Goal: Task Accomplishment & Management: Manage account settings

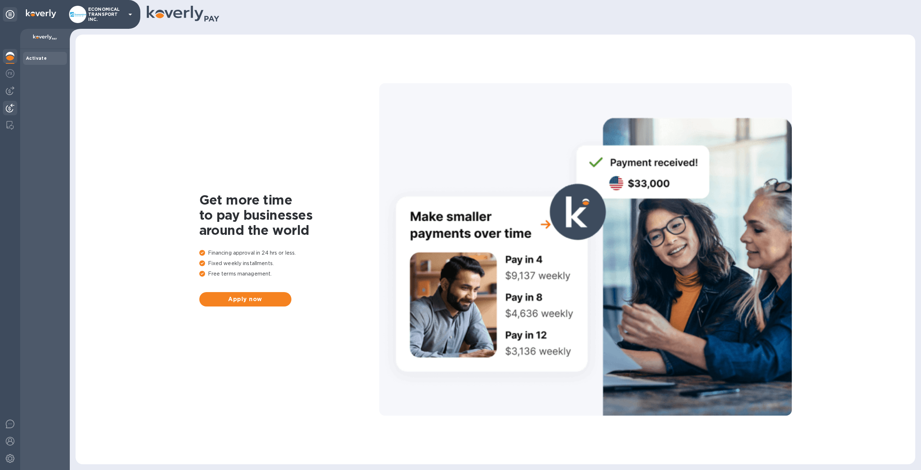
click at [5, 104] on div at bounding box center [10, 109] width 14 height 16
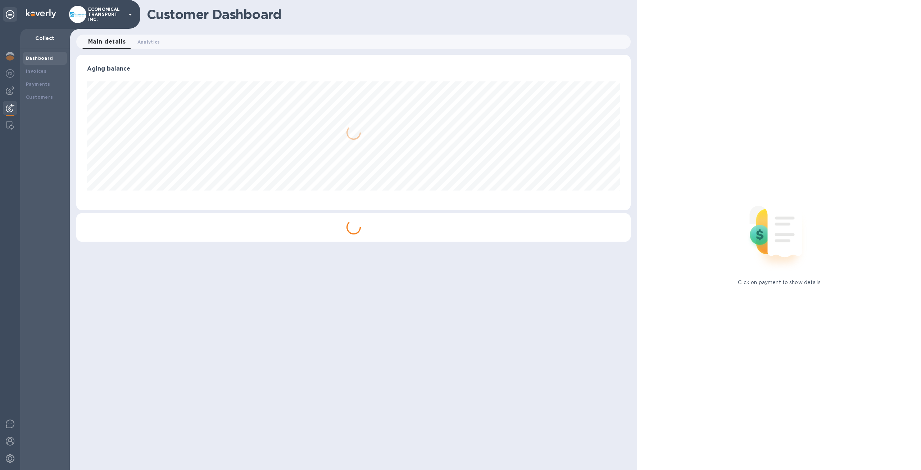
scroll to position [359648, 359252]
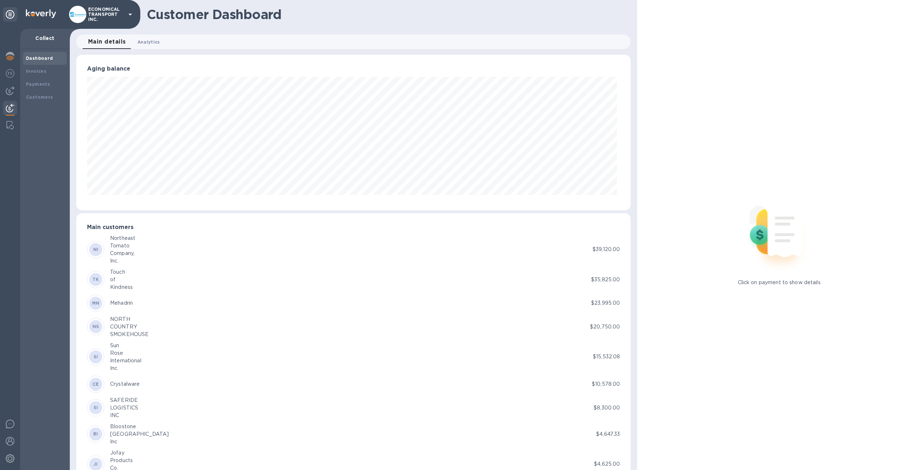
click at [148, 44] on span "Analytics 0" at bounding box center [148, 42] width 23 height 8
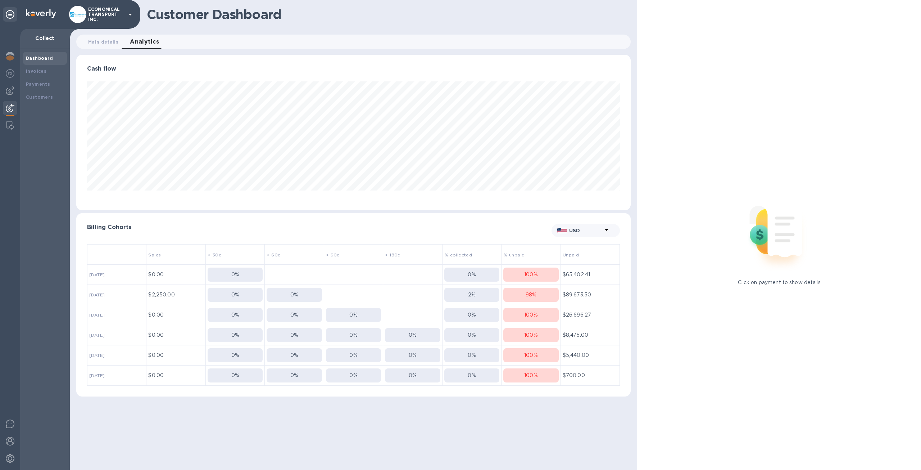
scroll to position [155, 554]
click at [585, 273] on p "$65,402.41" at bounding box center [590, 275] width 55 height 8
click at [12, 94] on img at bounding box center [10, 90] width 9 height 9
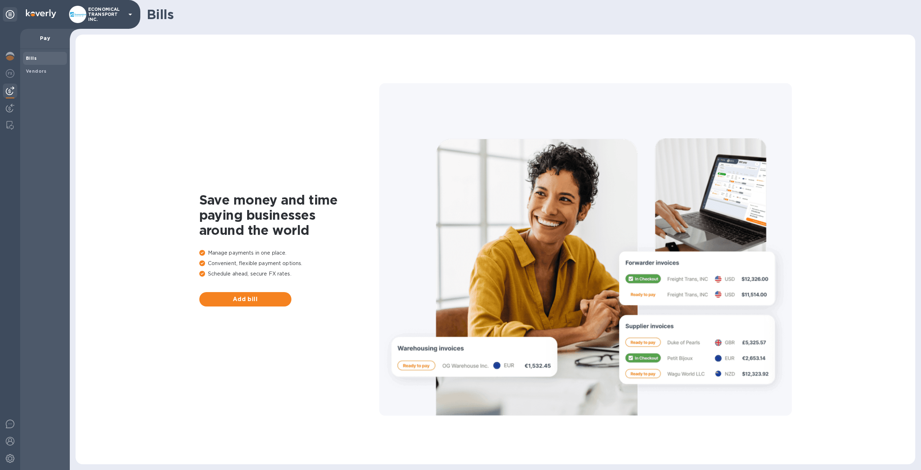
click at [47, 61] on span "Bills" at bounding box center [45, 58] width 38 height 7
click at [46, 71] on span "Vendors" at bounding box center [45, 71] width 38 height 7
click at [275, 299] on span "Add vendor" at bounding box center [245, 299] width 81 height 9
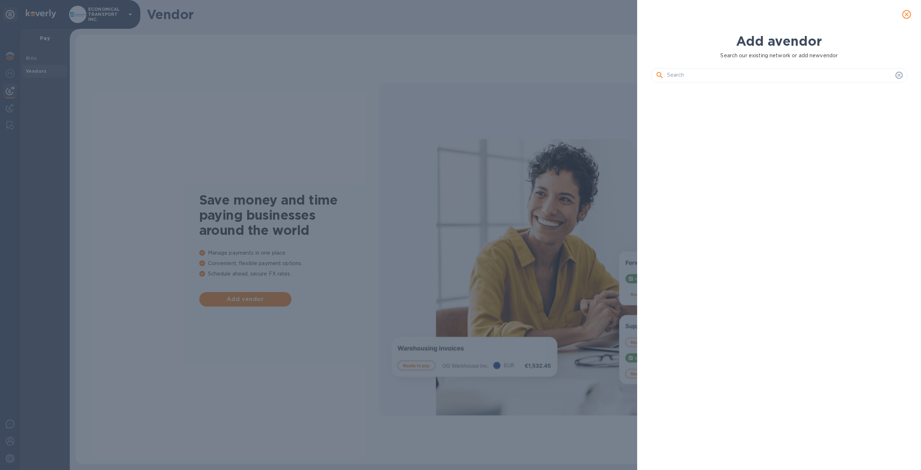
scroll to position [357, 259]
click at [901, 76] on icon at bounding box center [898, 74] width 3 height 3
click at [844, 72] on input "text" at bounding box center [780, 75] width 226 height 11
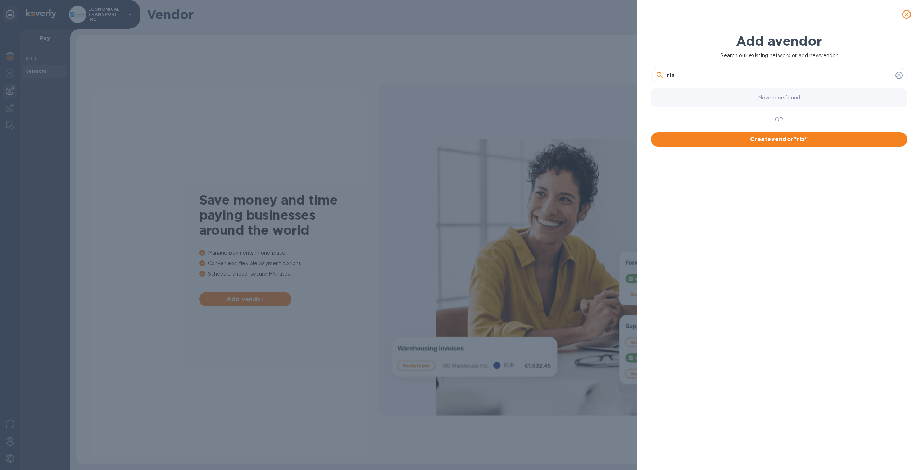
type input "rts"
click at [914, 13] on button "close" at bounding box center [906, 14] width 17 height 17
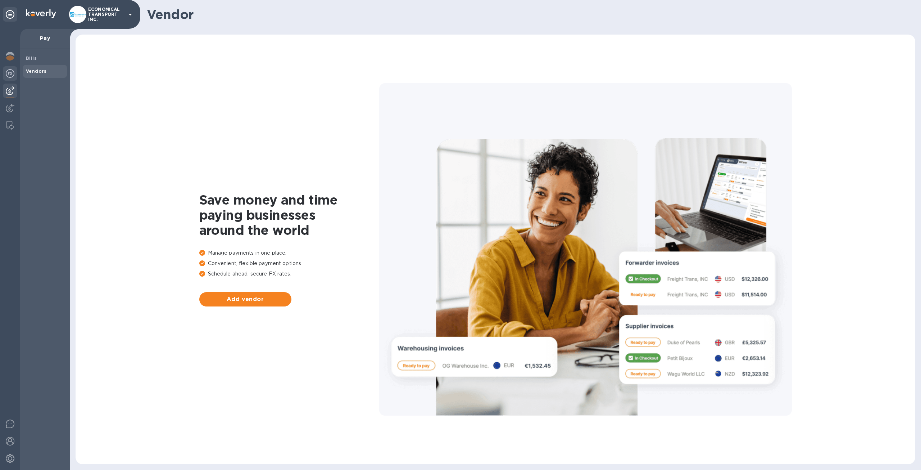
click at [6, 77] on div at bounding box center [10, 74] width 14 height 16
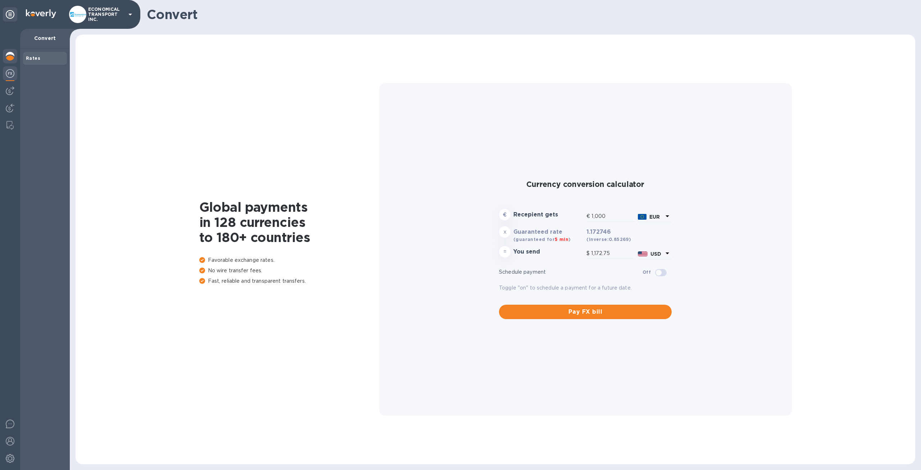
click at [11, 56] on img at bounding box center [10, 56] width 9 height 9
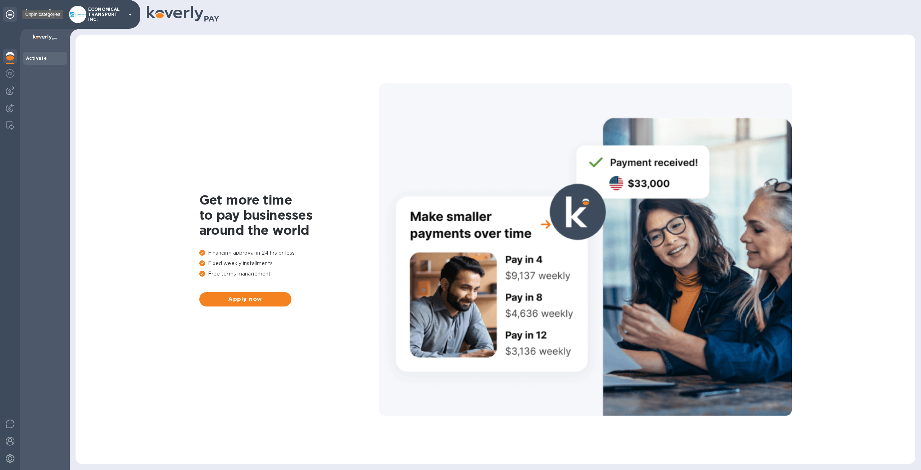
click at [8, 15] on icon at bounding box center [10, 14] width 9 height 9
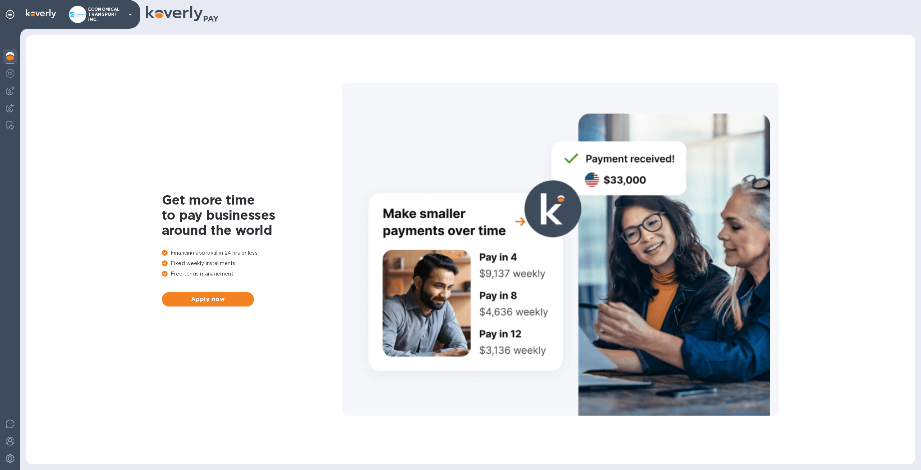
click at [10, 22] on div at bounding box center [10, 14] width 14 height 17
click at [13, 20] on div at bounding box center [10, 14] width 14 height 14
click at [13, 19] on div at bounding box center [10, 14] width 14 height 14
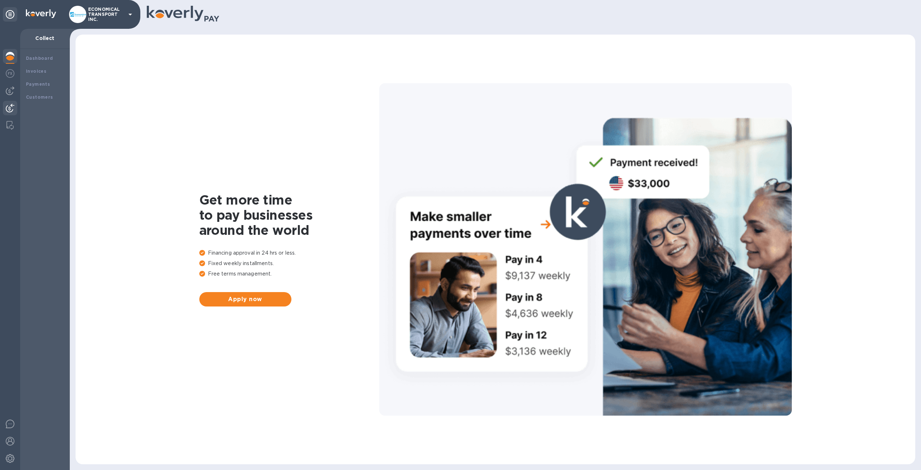
click at [8, 110] on img at bounding box center [10, 108] width 9 height 9
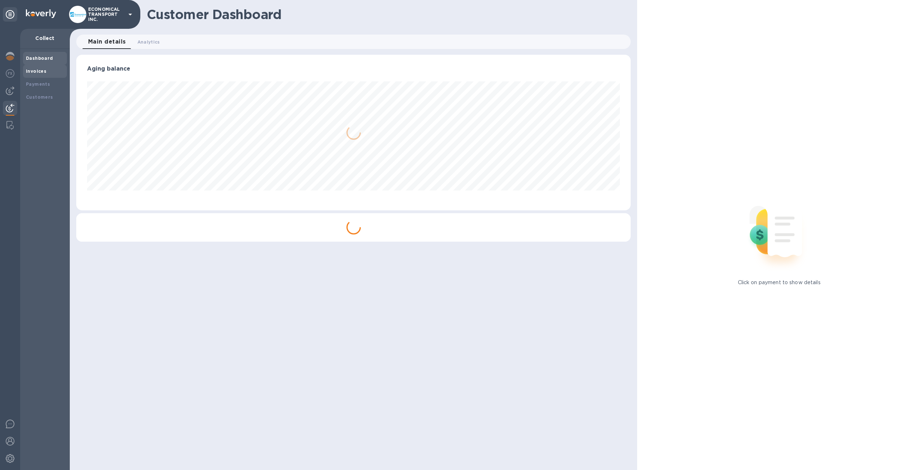
scroll to position [359648, 359252]
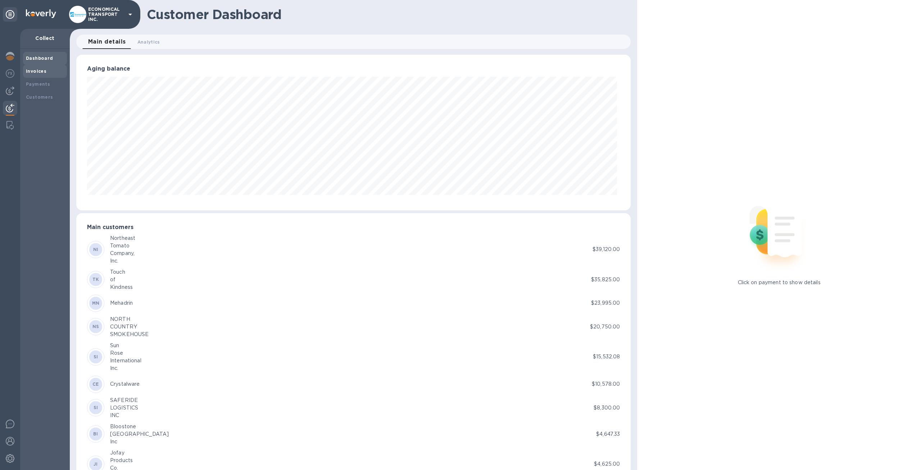
click at [41, 72] on b "Invoices" at bounding box center [36, 70] width 21 height 5
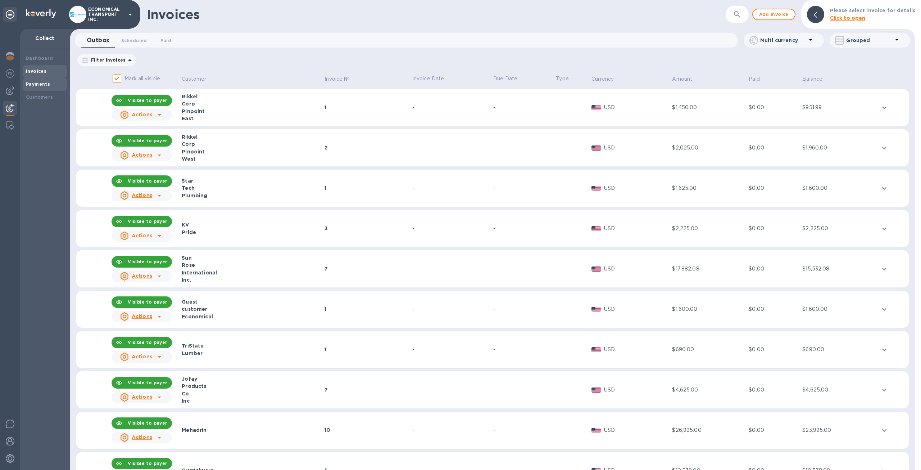
click at [37, 82] on b "Payments" at bounding box center [38, 83] width 24 height 5
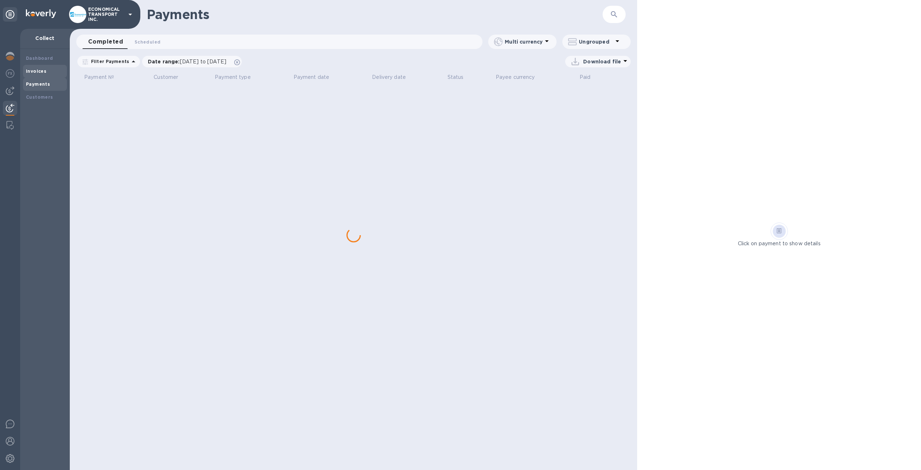
click at [41, 69] on b "Invoices" at bounding box center [36, 70] width 21 height 5
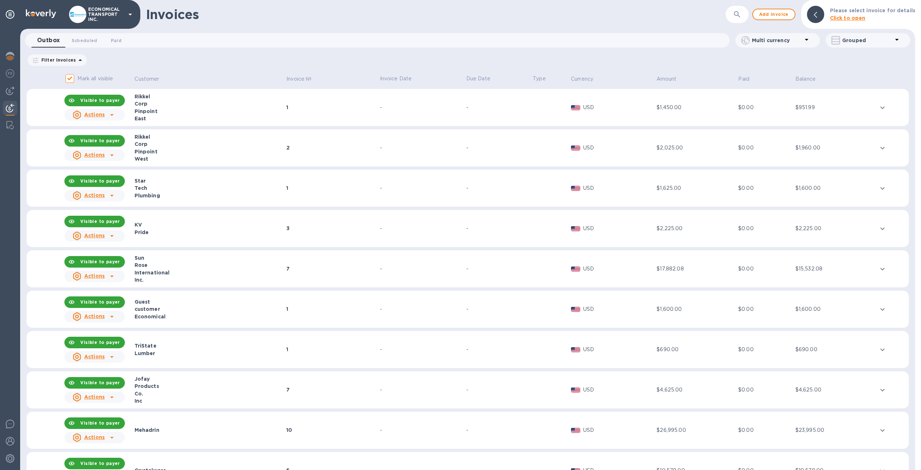
click at [310, 187] on div "1" at bounding box center [331, 187] width 91 height 7
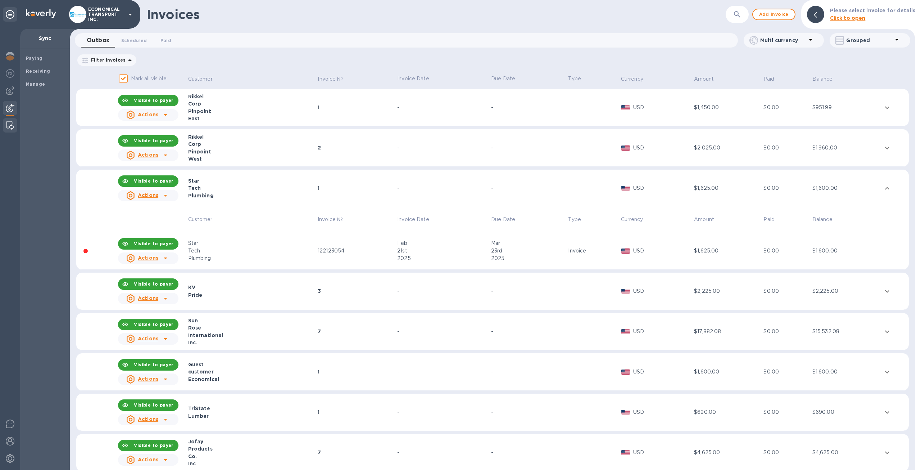
click at [12, 126] on img at bounding box center [9, 125] width 7 height 9
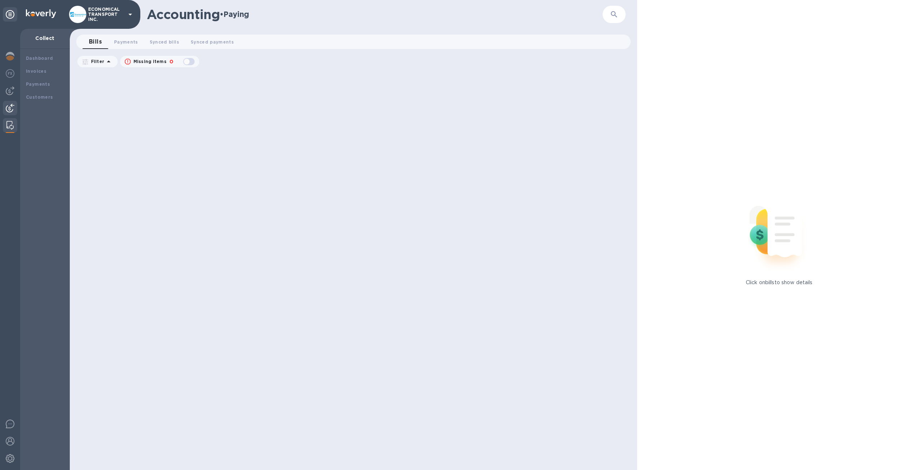
click at [6, 102] on div at bounding box center [10, 109] width 14 height 16
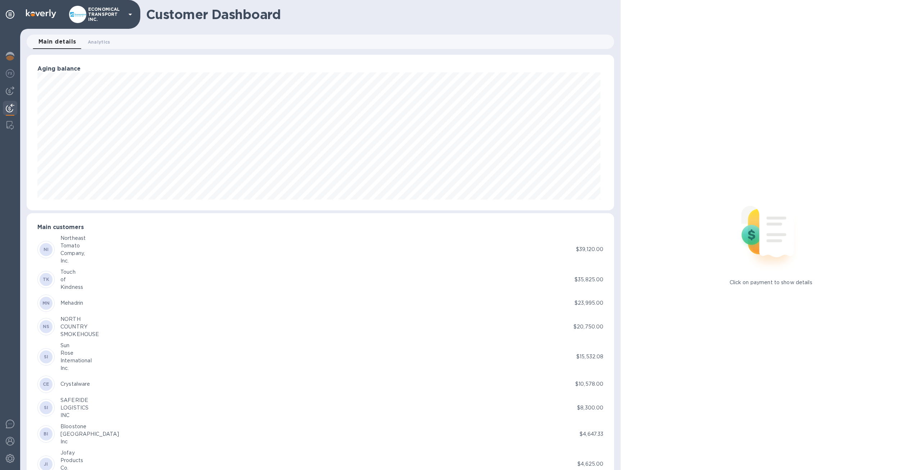
scroll to position [359648, 359252]
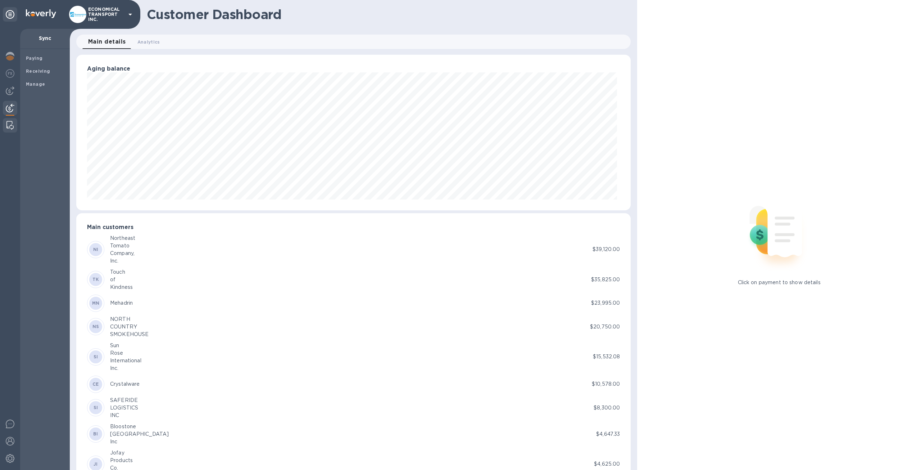
click at [14, 126] on div at bounding box center [10, 125] width 13 height 14
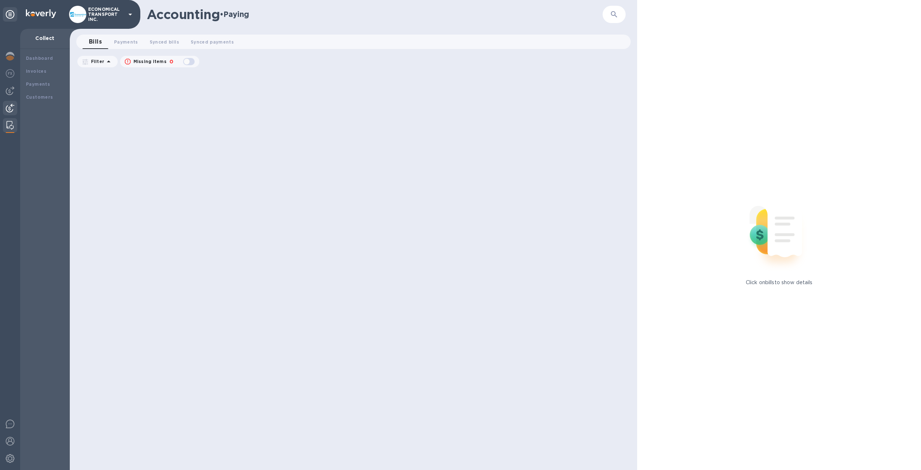
click at [13, 113] on div at bounding box center [10, 109] width 14 height 16
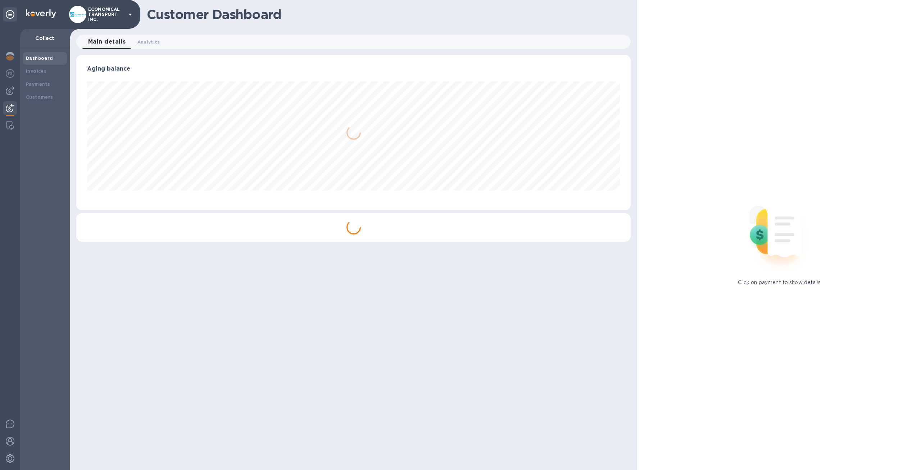
scroll to position [359648, 359252]
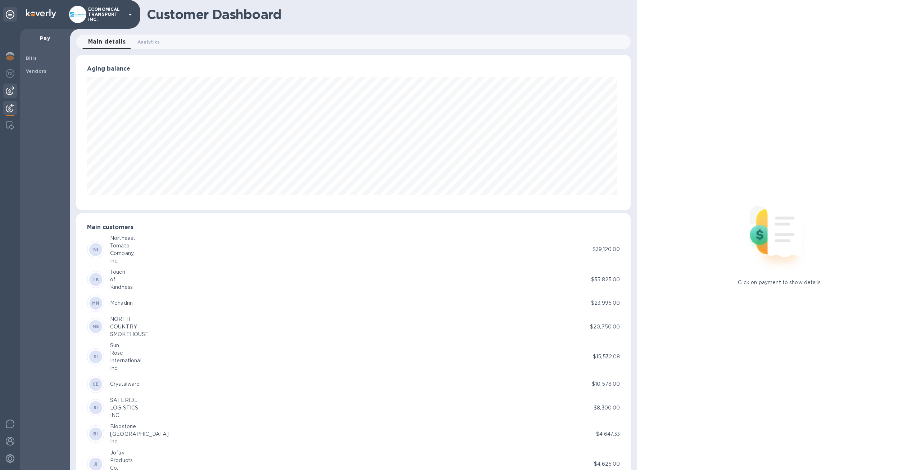
click at [4, 90] on div at bounding box center [10, 90] width 14 height 14
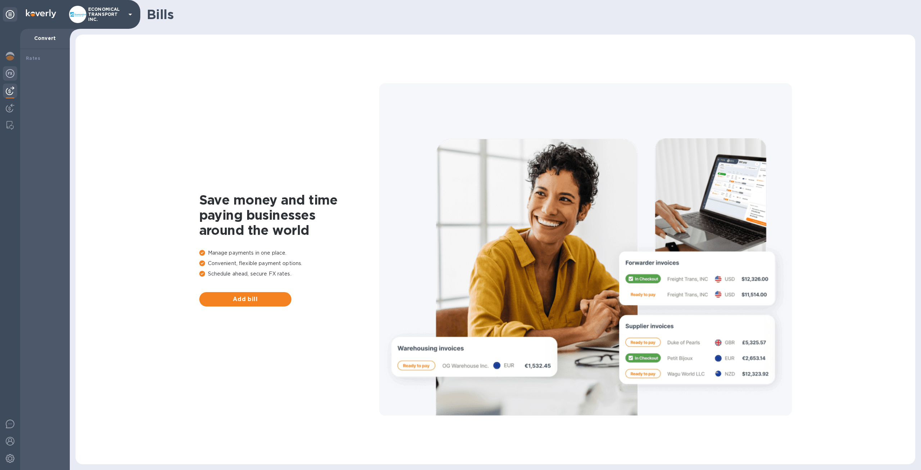
click at [12, 81] on div at bounding box center [10, 74] width 14 height 16
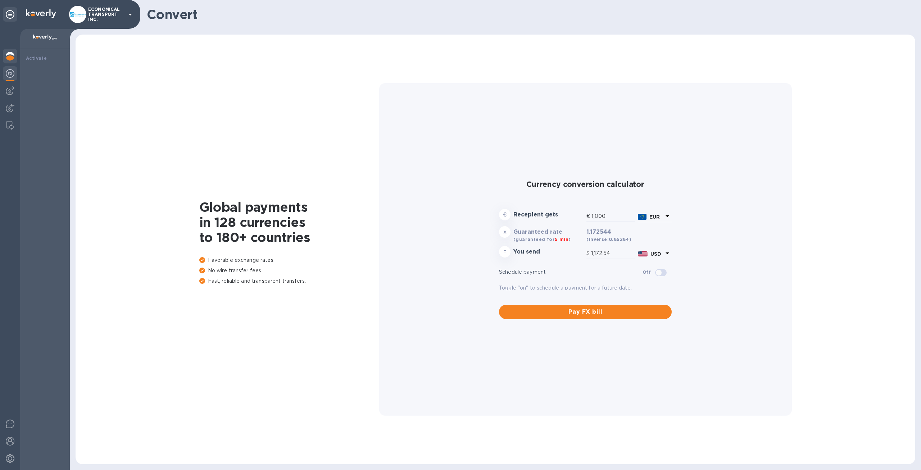
click at [8, 55] on img at bounding box center [10, 56] width 9 height 9
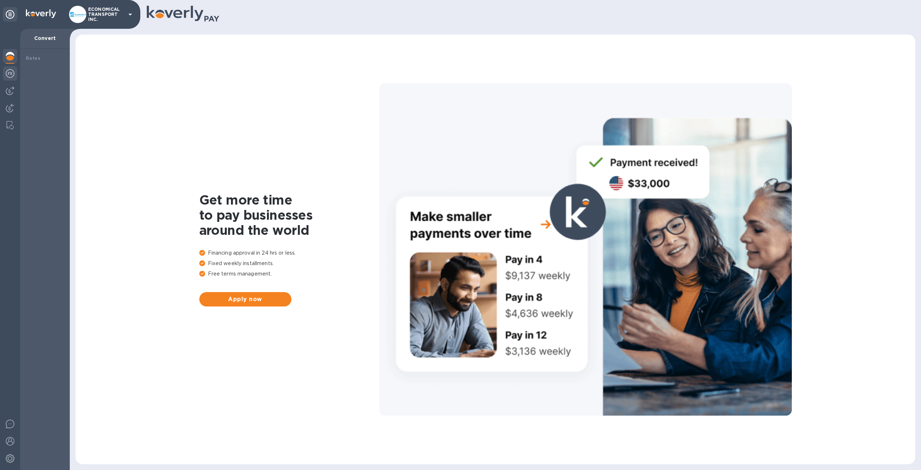
click at [10, 75] on img at bounding box center [10, 73] width 9 height 9
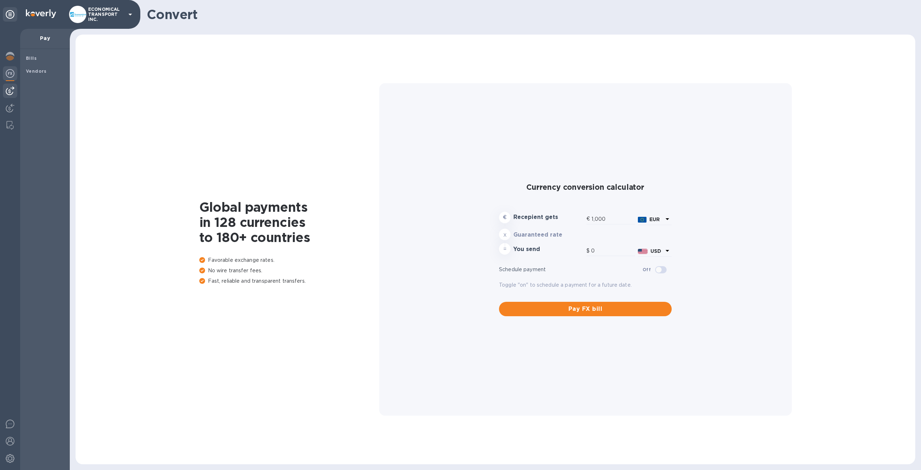
click at [9, 86] on img at bounding box center [10, 90] width 9 height 9
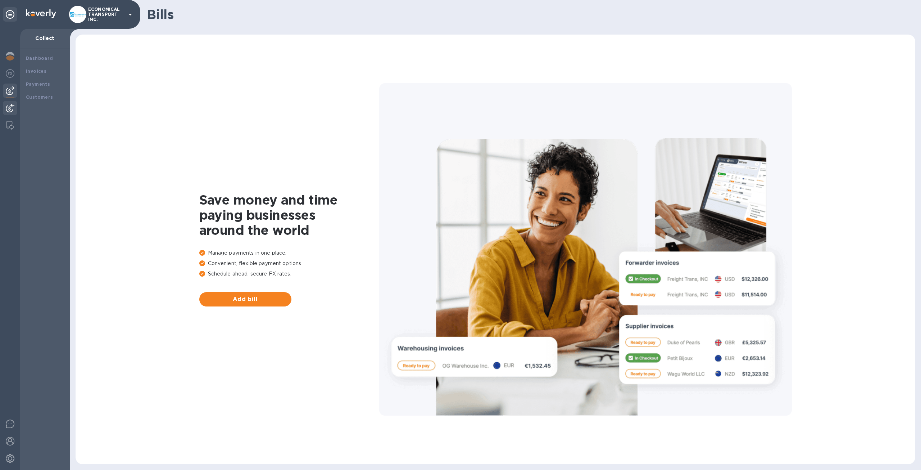
click at [9, 101] on div at bounding box center [10, 109] width 14 height 16
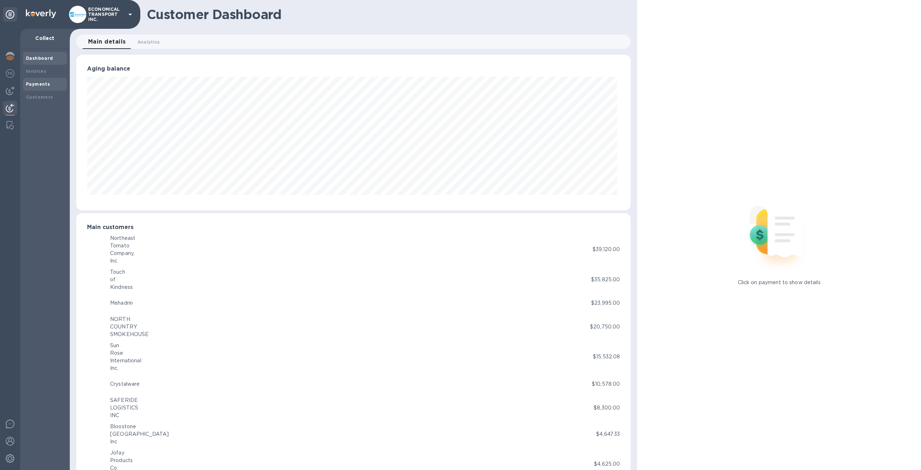
scroll to position [359648, 359252]
click at [32, 72] on b "Invoices" at bounding box center [36, 70] width 21 height 5
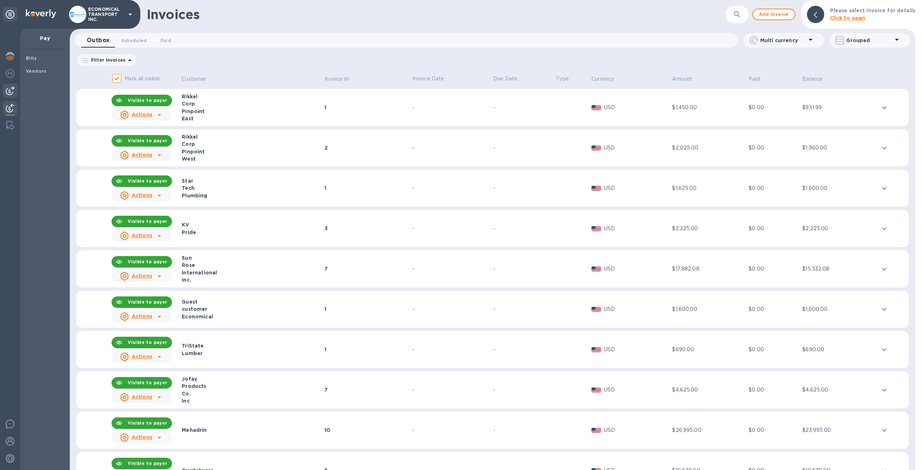
drag, startPoint x: 18, startPoint y: 96, endPoint x: 13, endPoint y: 94, distance: 4.6
click at [17, 95] on div at bounding box center [10, 249] width 20 height 441
click at [10, 89] on img at bounding box center [10, 90] width 9 height 9
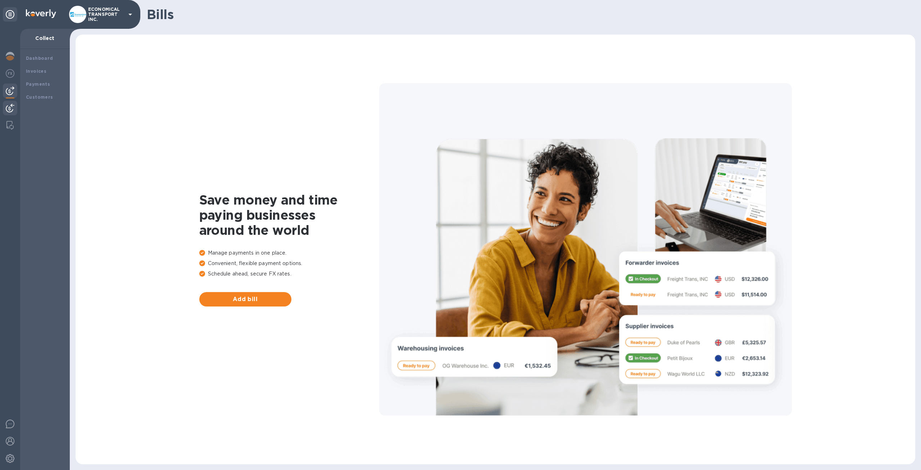
click at [13, 103] on div at bounding box center [10, 109] width 14 height 16
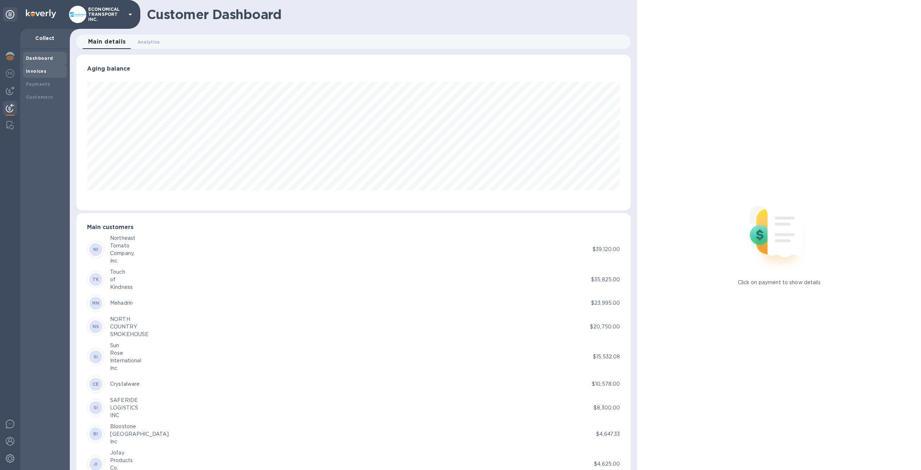
scroll to position [359648, 359252]
click at [37, 72] on b "Invoices" at bounding box center [36, 70] width 21 height 5
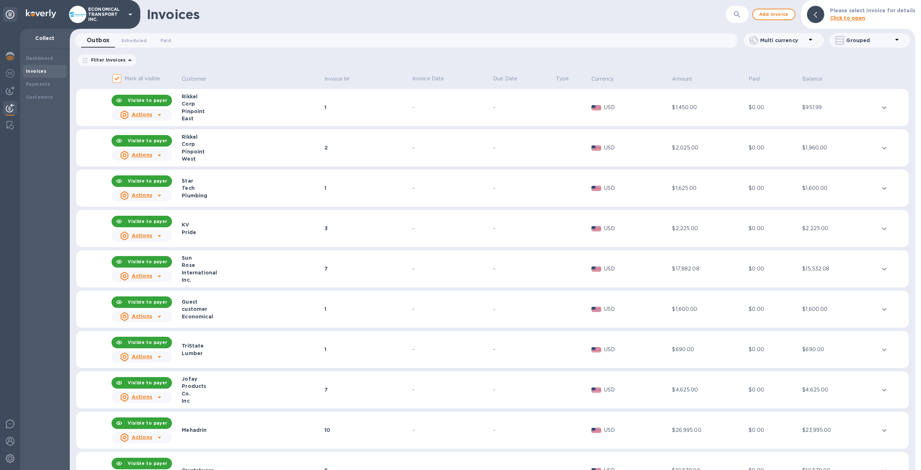
click at [10, 109] on img at bounding box center [10, 108] width 9 height 9
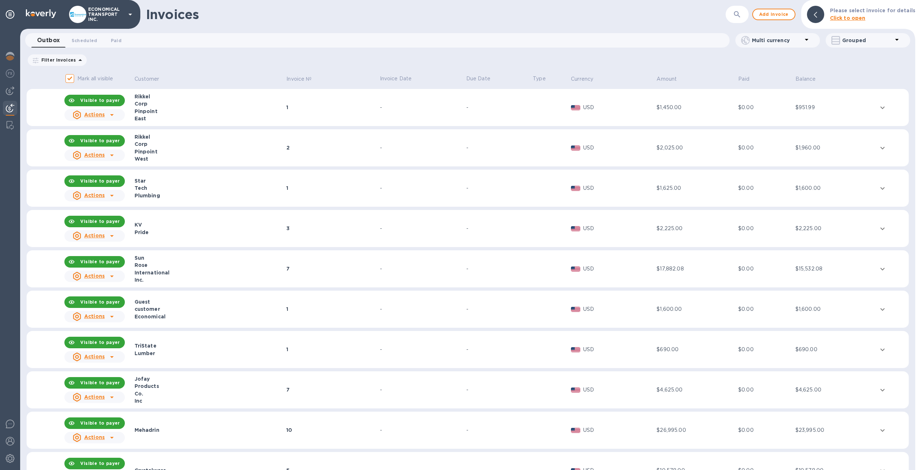
click at [10, 109] on img at bounding box center [10, 108] width 9 height 9
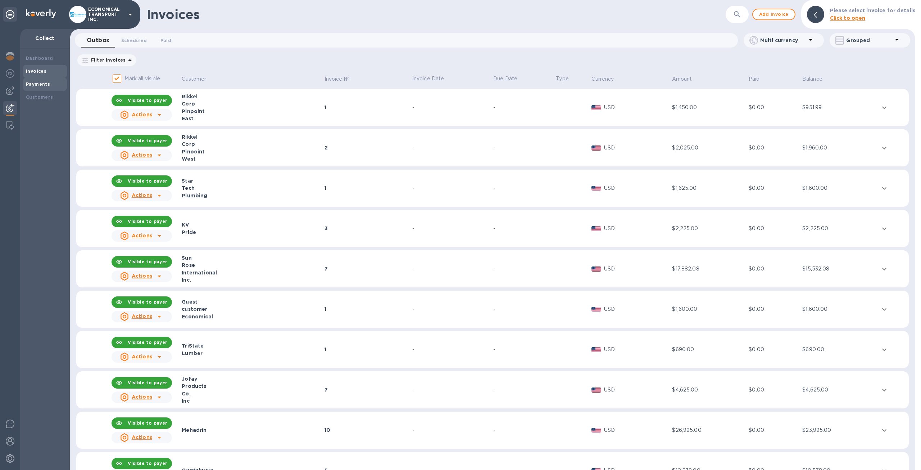
click at [45, 83] on b "Payments" at bounding box center [38, 83] width 24 height 5
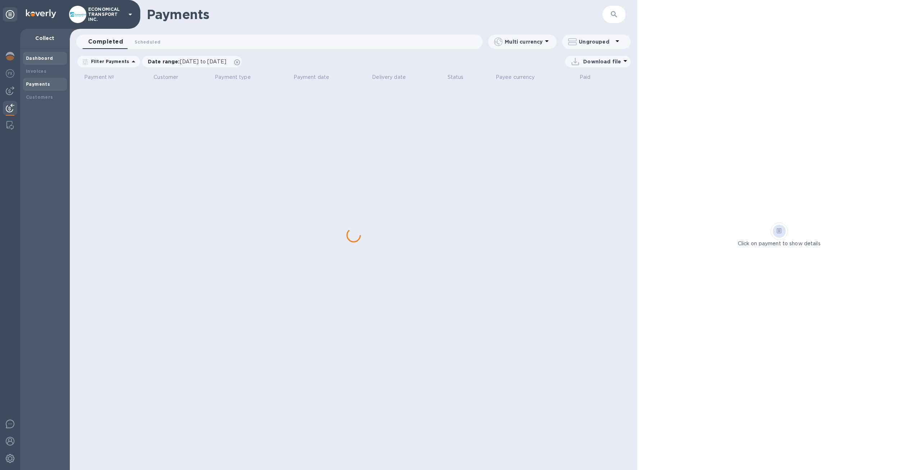
click at [42, 56] on b "Dashboard" at bounding box center [39, 57] width 27 height 5
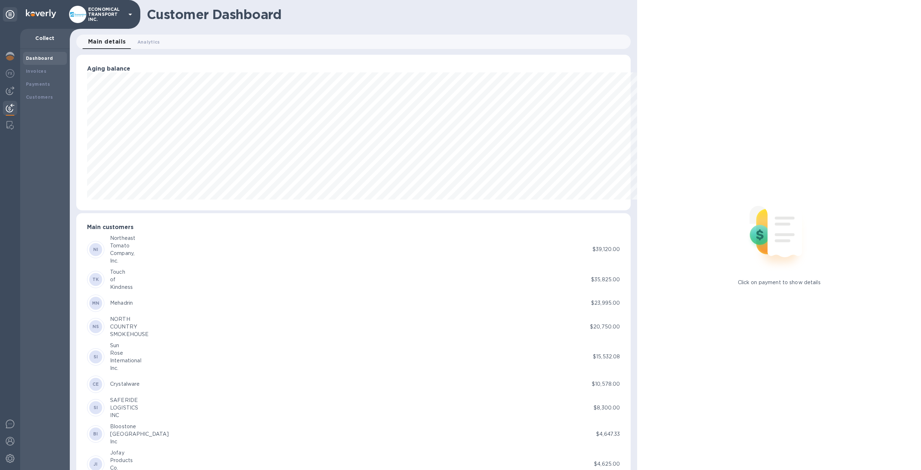
scroll to position [359648, 359252]
click at [32, 92] on div "Customers" at bounding box center [45, 97] width 44 height 13
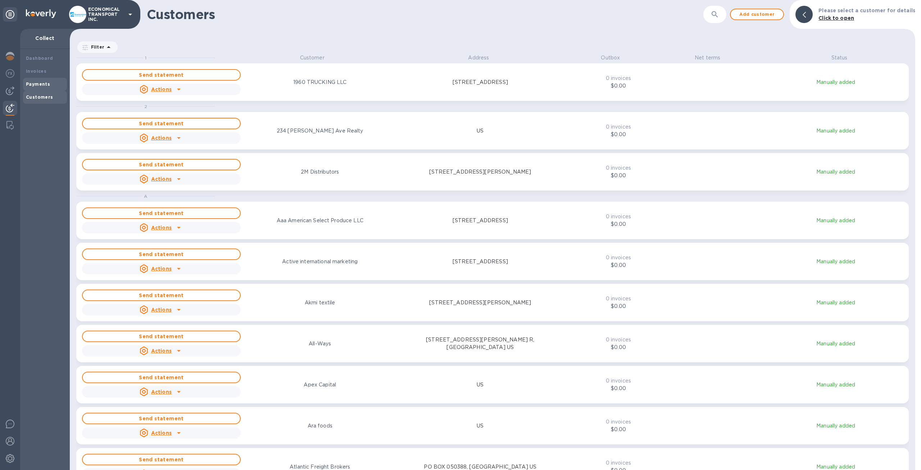
scroll to position [410, 843]
click at [37, 85] on b "Payments" at bounding box center [38, 83] width 24 height 5
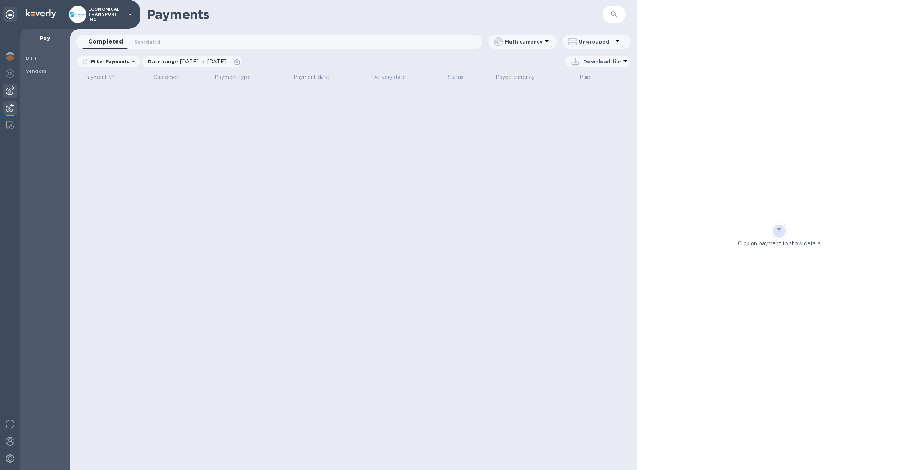
click at [12, 91] on img at bounding box center [10, 90] width 9 height 9
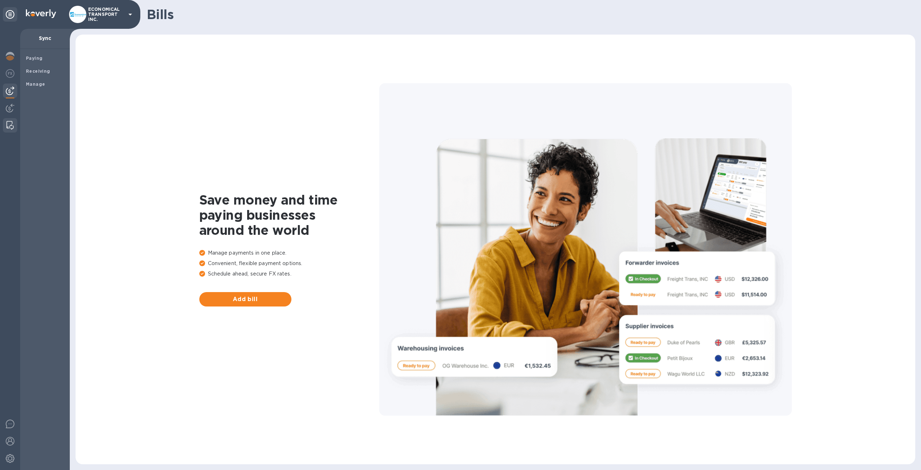
click at [4, 118] on div at bounding box center [10, 125] width 13 height 14
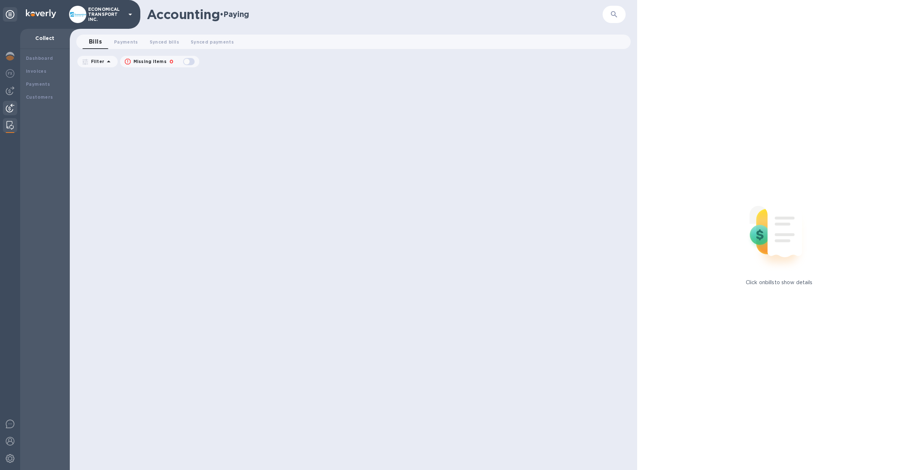
click at [11, 107] on img at bounding box center [10, 108] width 9 height 9
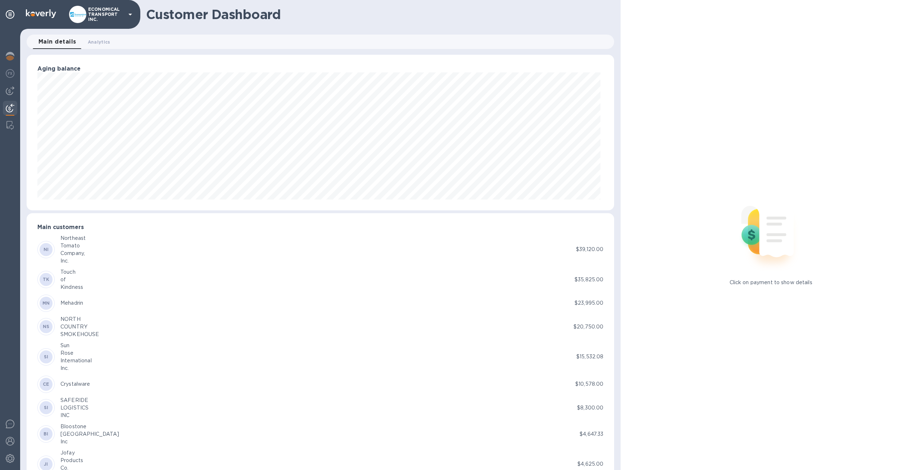
scroll to position [359648, 359252]
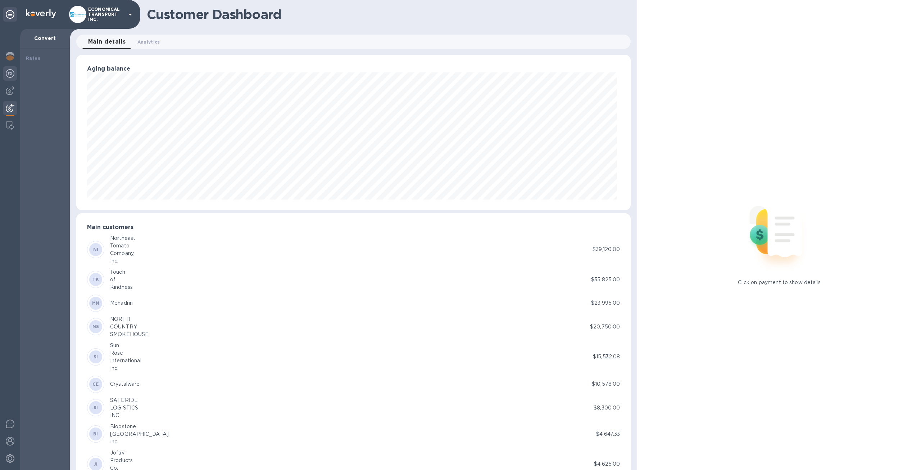
click at [18, 91] on div at bounding box center [10, 249] width 20 height 441
click at [10, 90] on img at bounding box center [10, 90] width 9 height 9
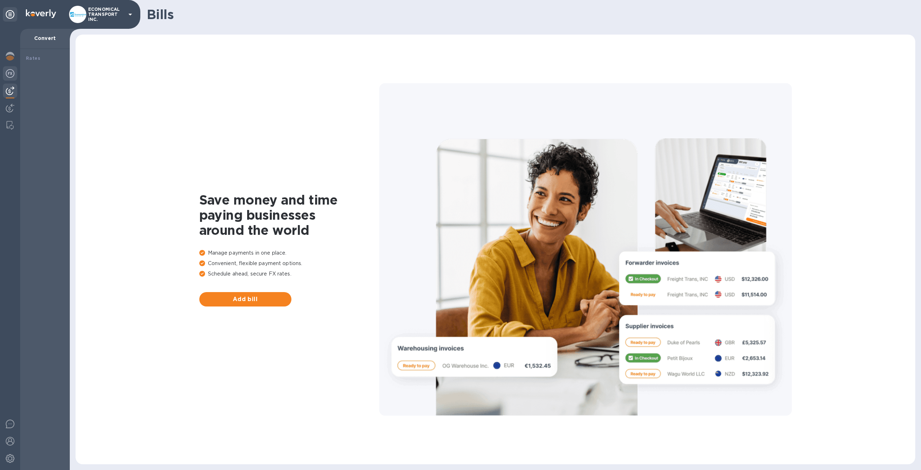
click at [4, 76] on div at bounding box center [10, 74] width 14 height 16
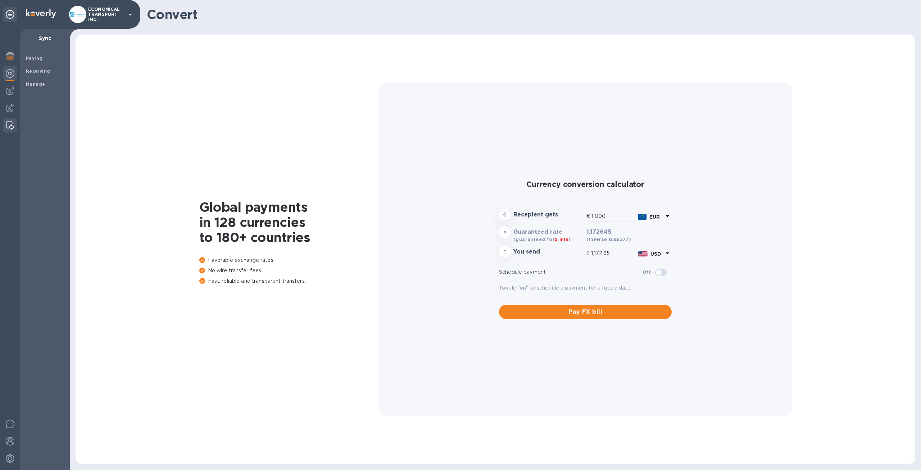
click at [9, 122] on img at bounding box center [9, 125] width 7 height 9
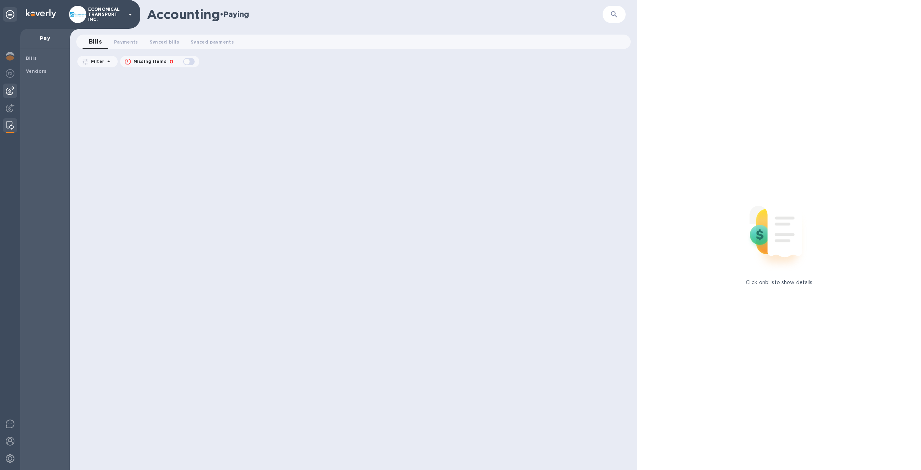
click at [12, 90] on img at bounding box center [10, 90] width 9 height 9
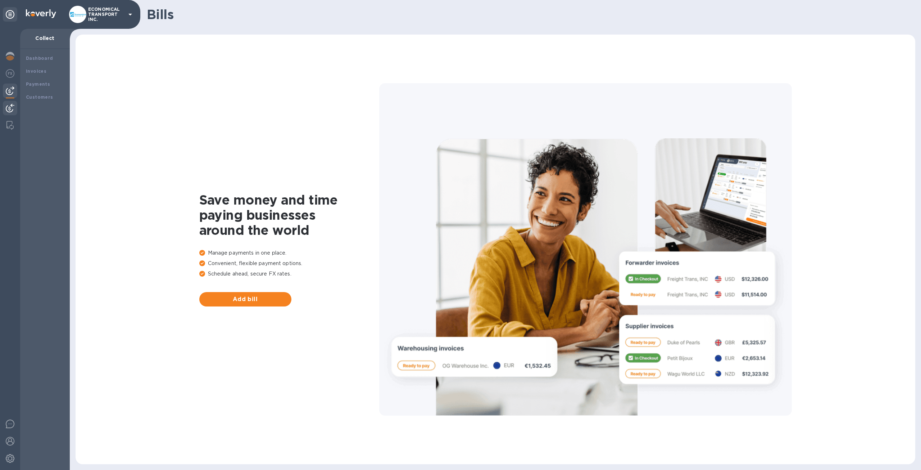
drag, startPoint x: 14, startPoint y: 102, endPoint x: 35, endPoint y: 104, distance: 21.3
click at [13, 103] on div at bounding box center [10, 109] width 14 height 16
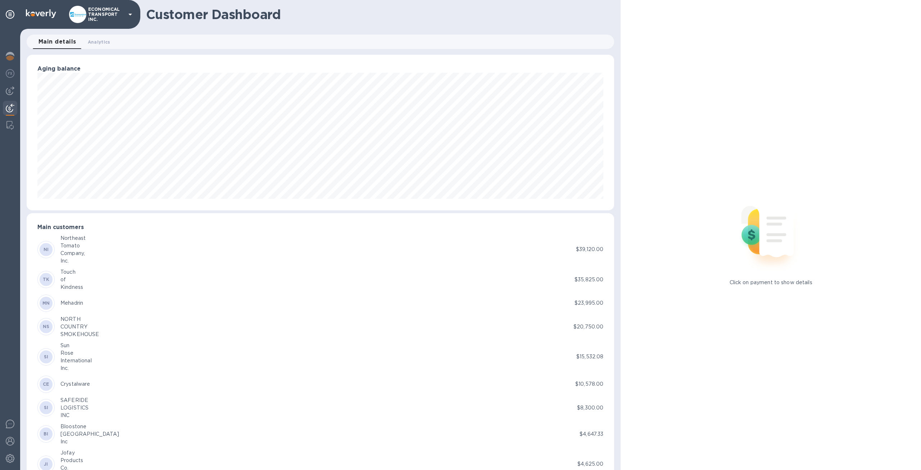
scroll to position [359648, 359219]
